Goal: Task Accomplishment & Management: Use online tool/utility

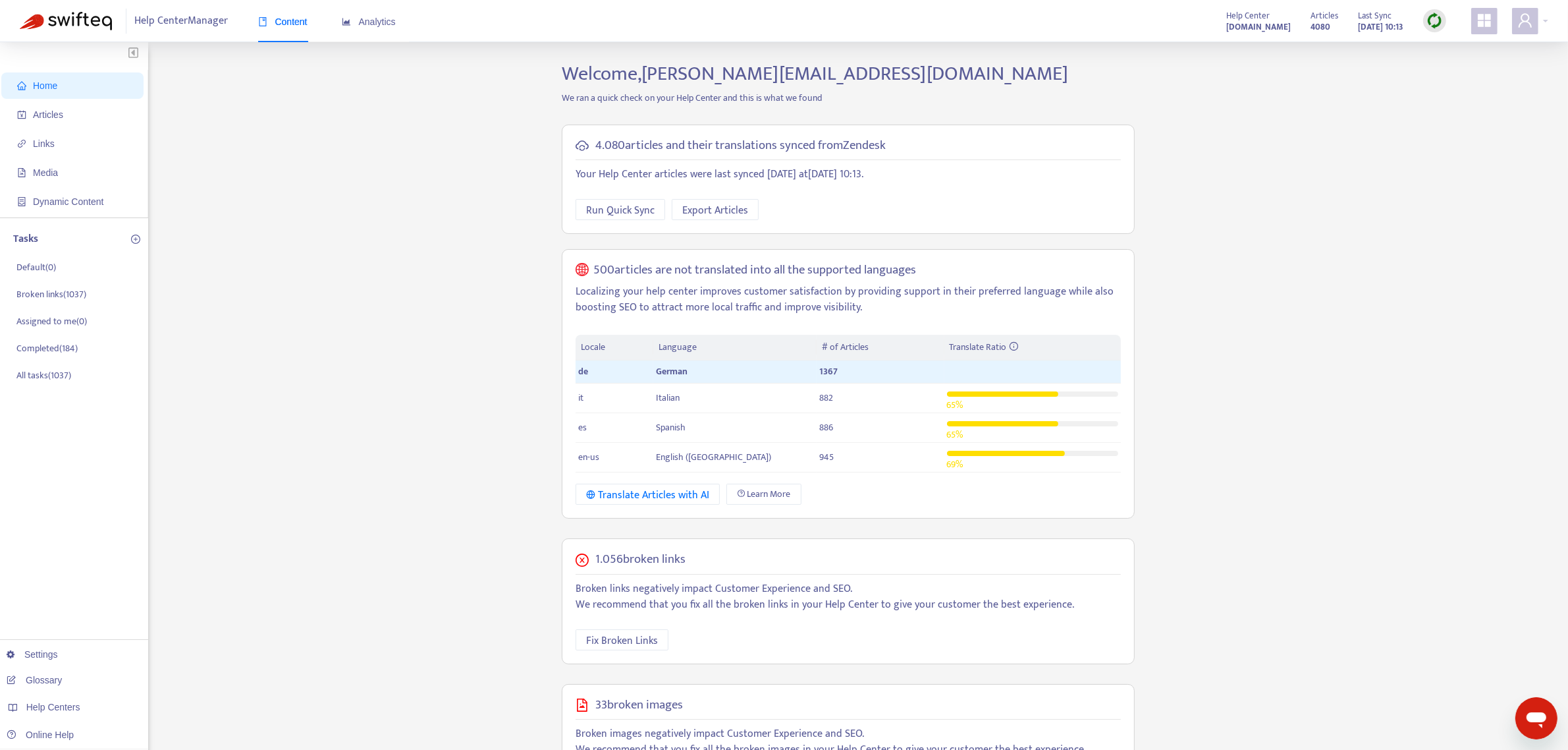
click at [1437, 25] on img at bounding box center [1434, 21] width 17 height 17
click at [1452, 48] on link "Quick Sync" at bounding box center [1461, 47] width 56 height 15
click at [53, 122] on span "Articles" at bounding box center [75, 114] width 116 height 27
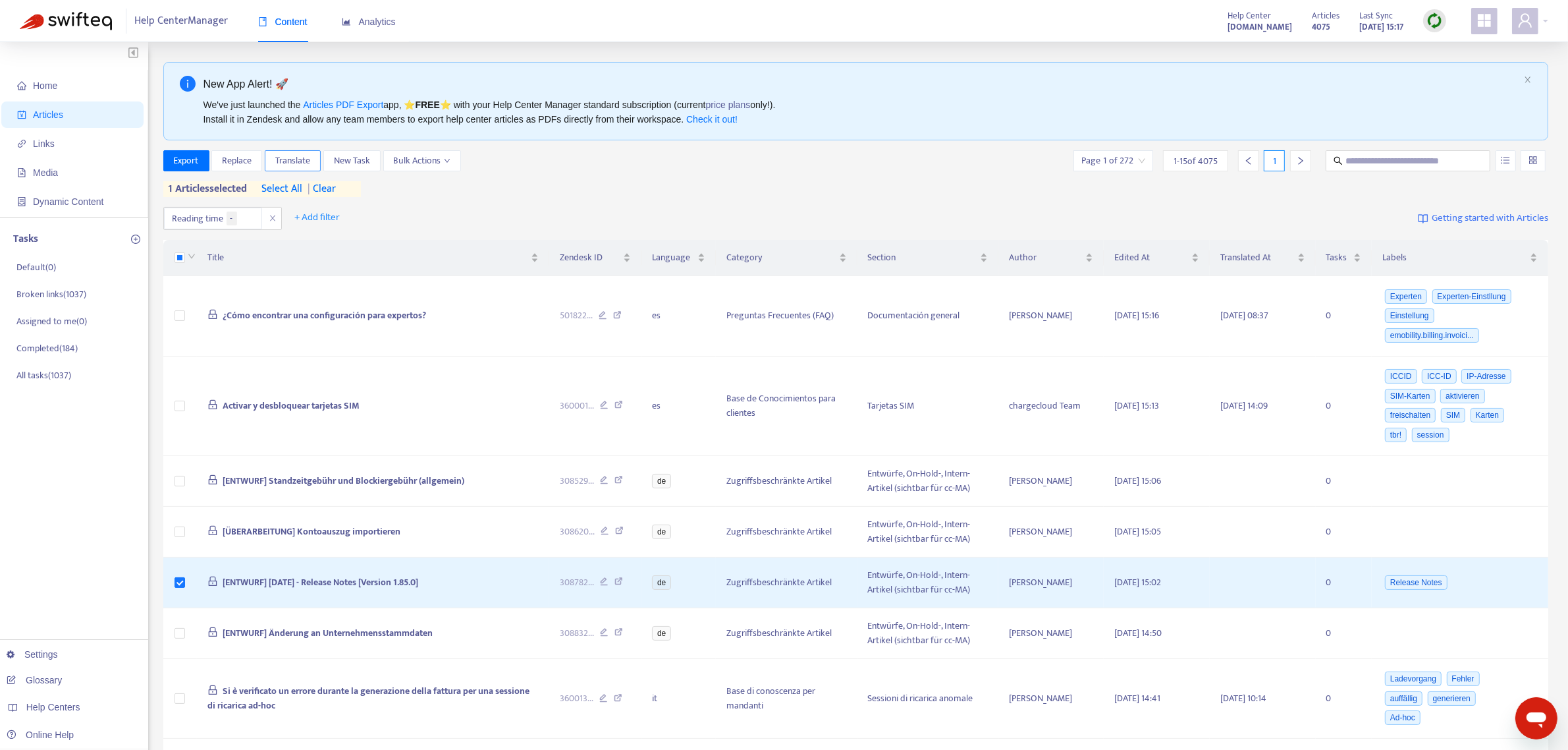
click at [301, 166] on span "Translate" at bounding box center [292, 160] width 35 height 15
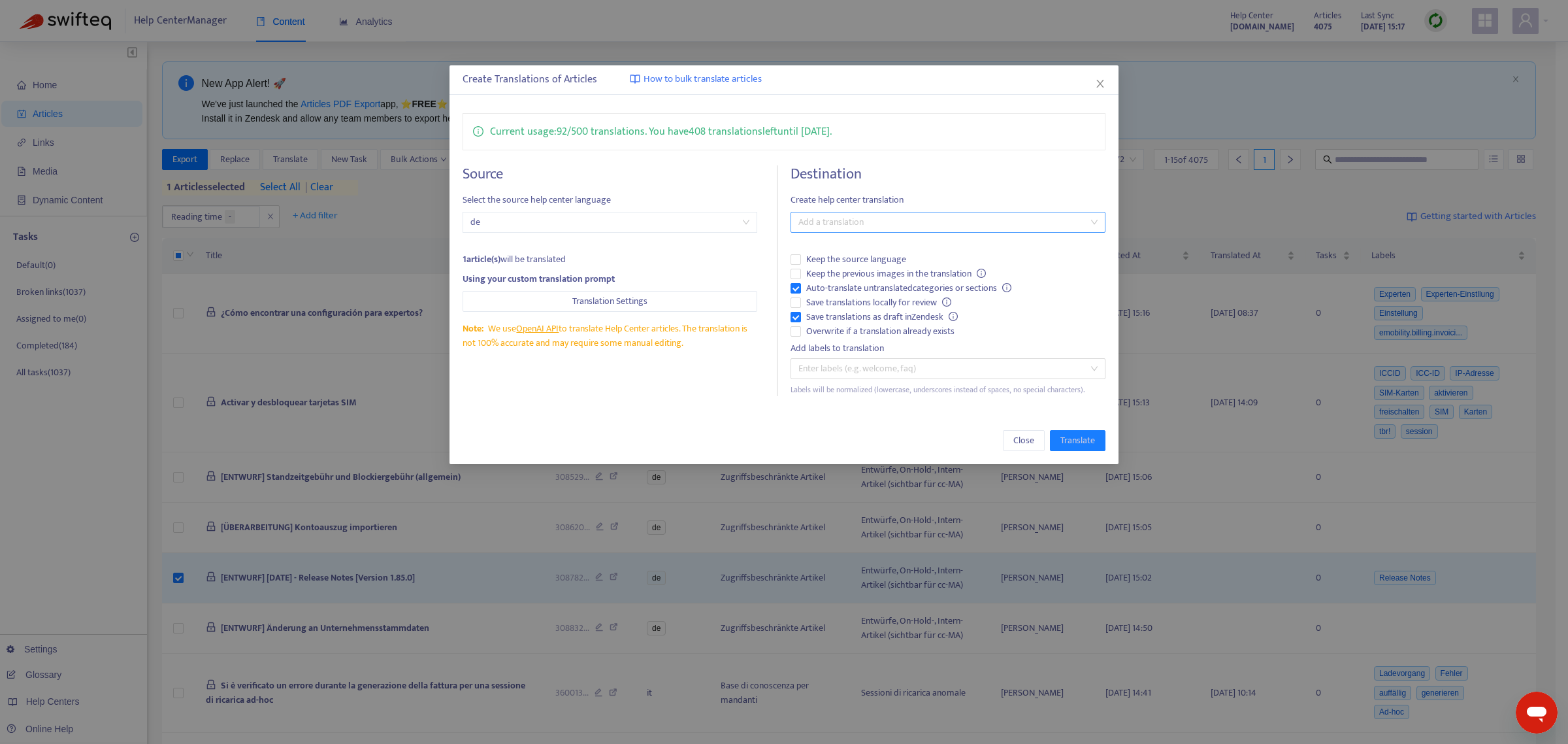
click at [854, 216] on div at bounding box center [941, 222] width 295 height 16
click at [853, 265] on div "English (USA) ( en-us )" at bounding box center [949, 270] width 294 height 15
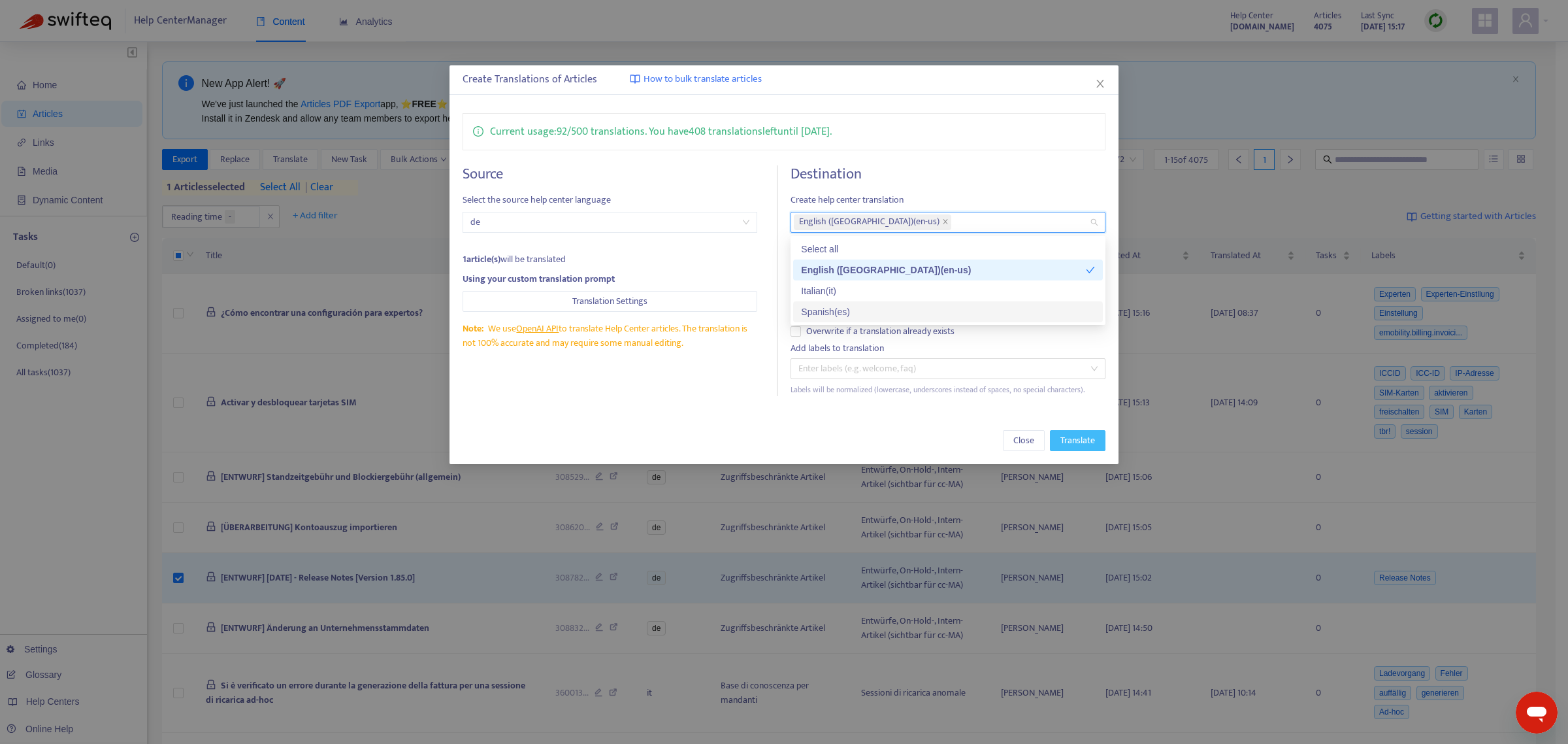
click at [1092, 445] on span "Translate" at bounding box center [1078, 440] width 35 height 15
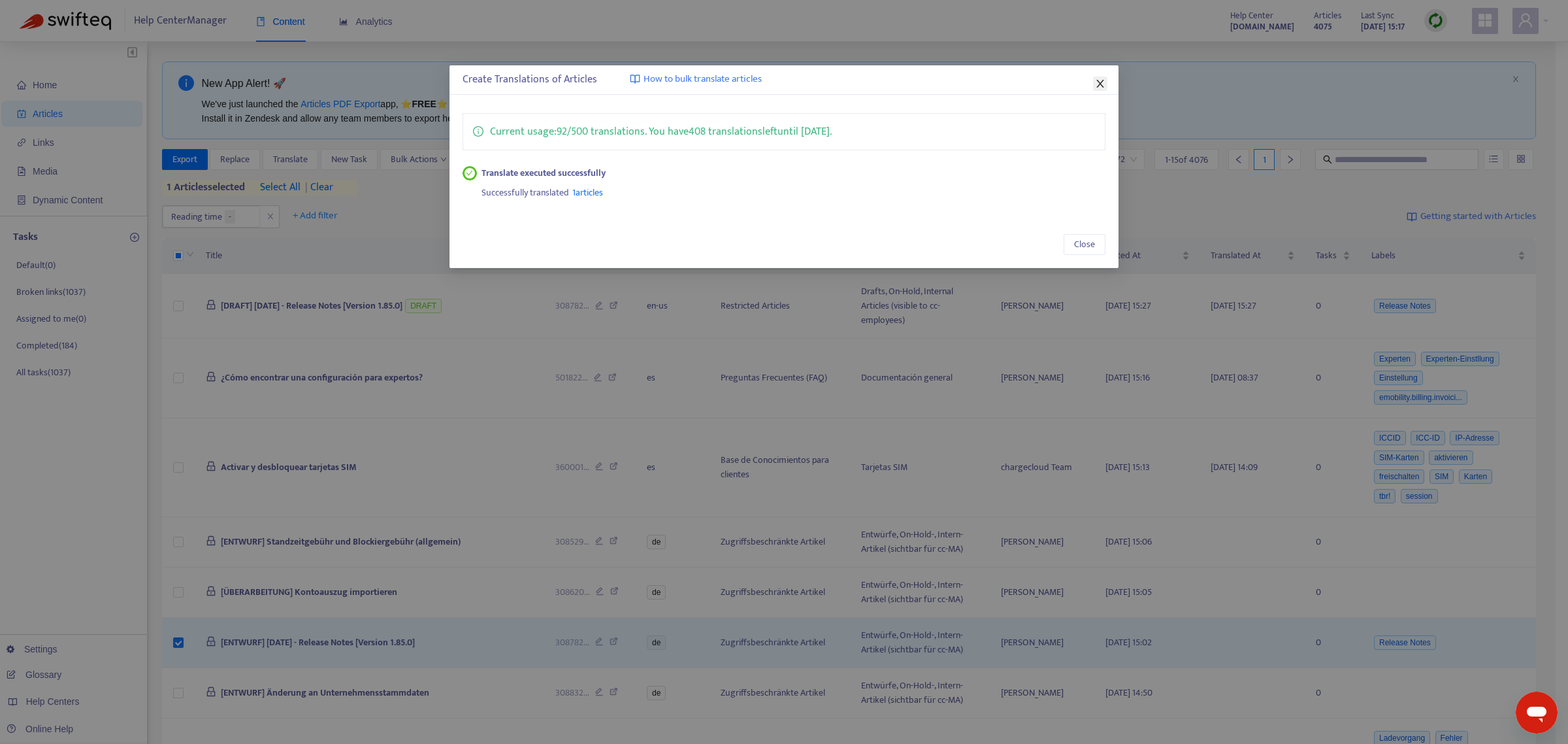
click at [1100, 87] on icon "close" at bounding box center [1101, 84] width 11 height 11
